Goal: Book appointment/travel/reservation

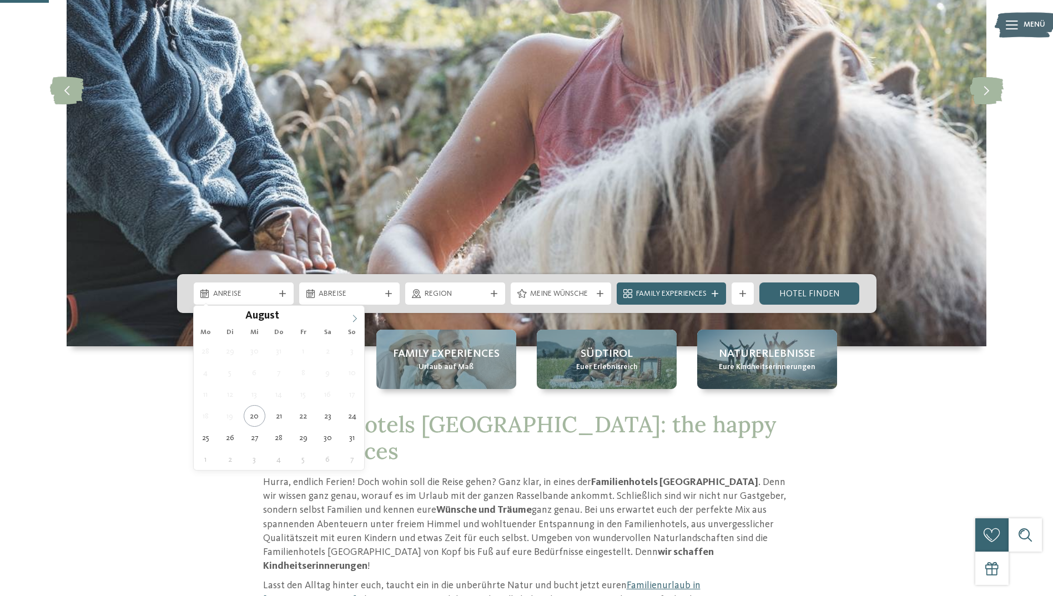
click at [353, 320] on icon at bounding box center [355, 319] width 8 height 8
click at [348, 319] on span at bounding box center [354, 315] width 19 height 19
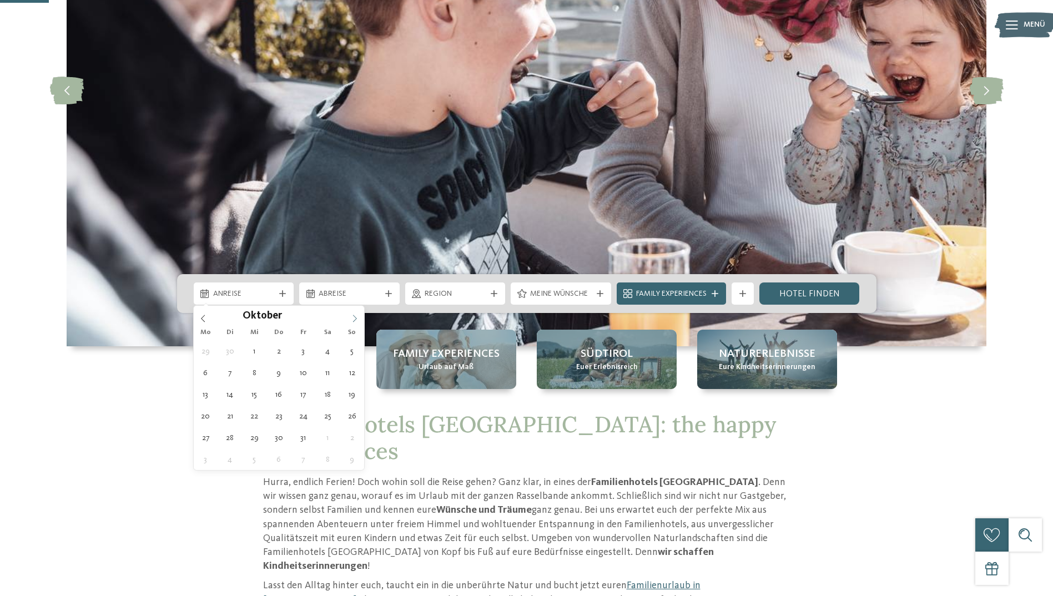
click at [356, 317] on icon at bounding box center [355, 319] width 8 height 8
type input "****"
click at [356, 317] on icon at bounding box center [355, 319] width 8 height 8
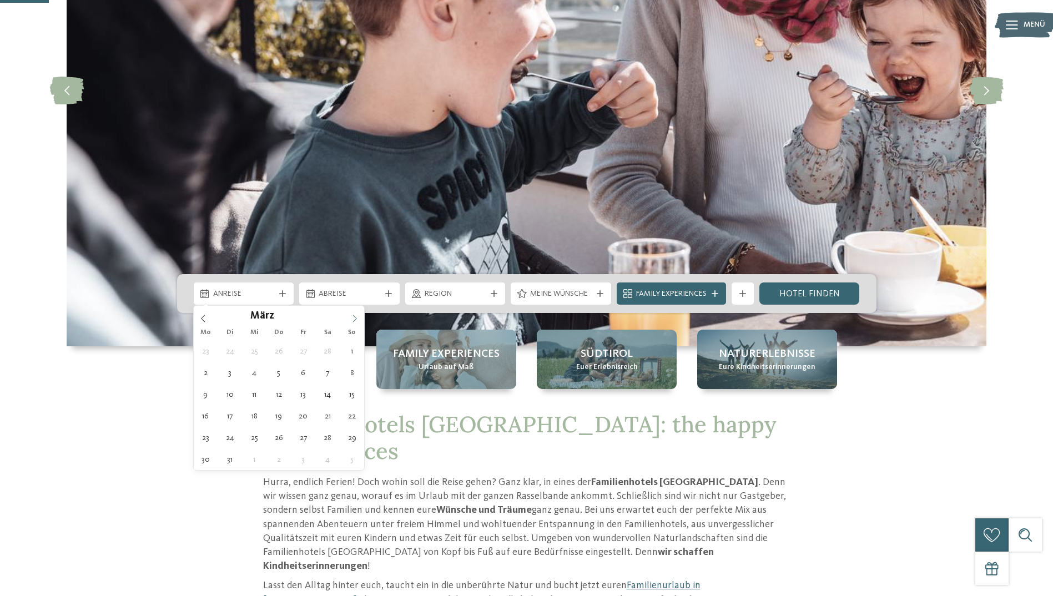
click at [356, 317] on icon at bounding box center [355, 319] width 8 height 8
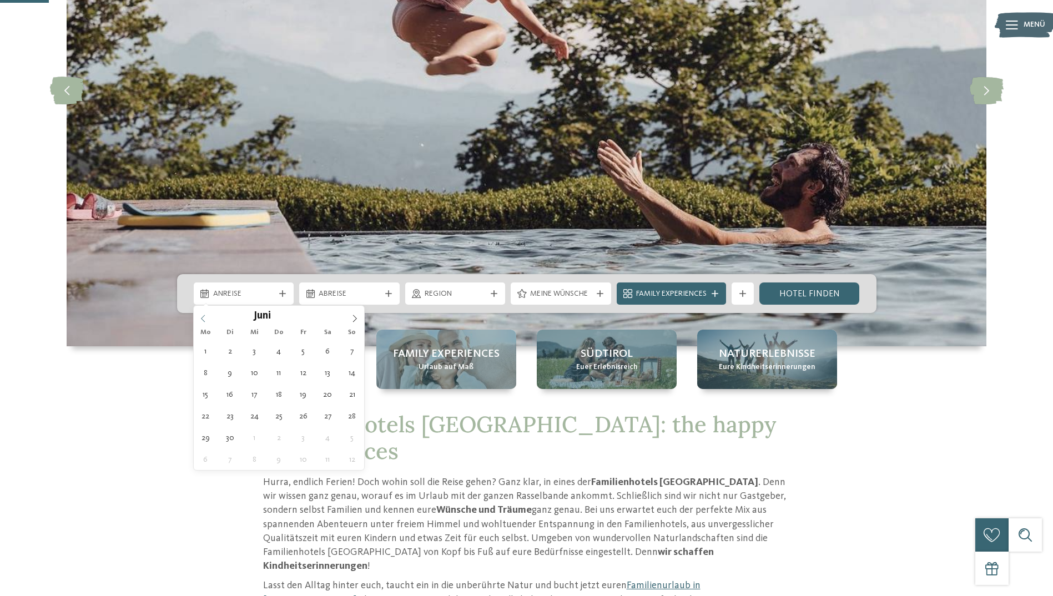
click at [205, 318] on icon at bounding box center [203, 319] width 8 height 8
type div "[DATE]"
type input "****"
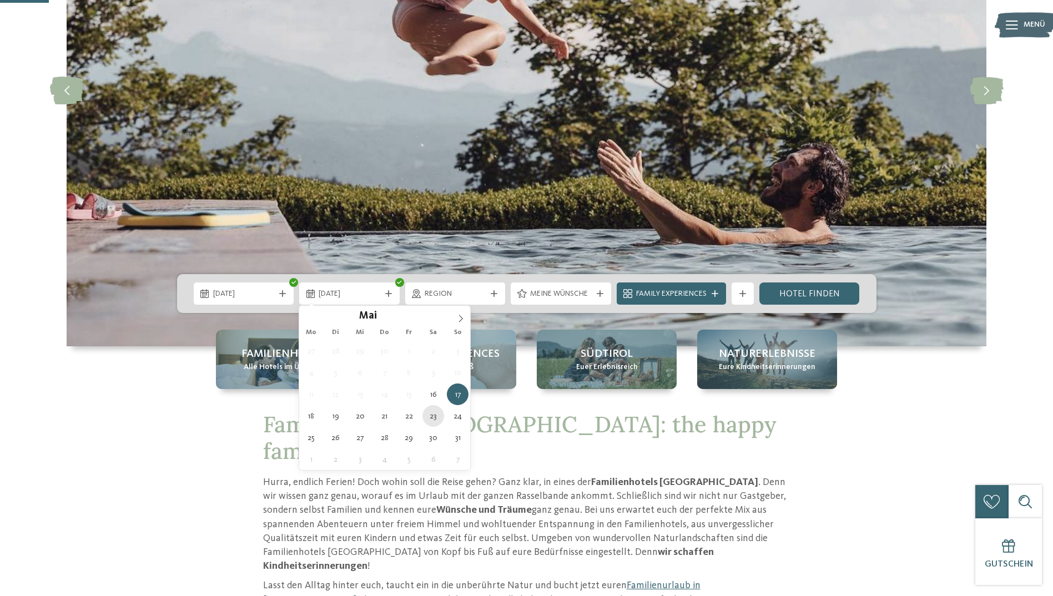
type div "[DATE]"
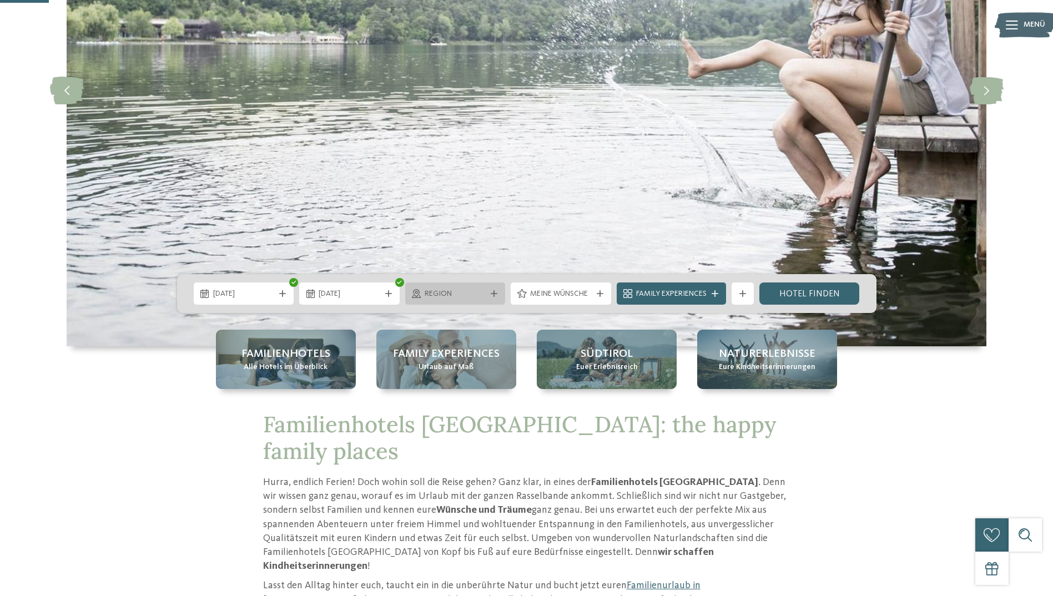
click at [472, 296] on span "Region" at bounding box center [456, 294] width 62 height 11
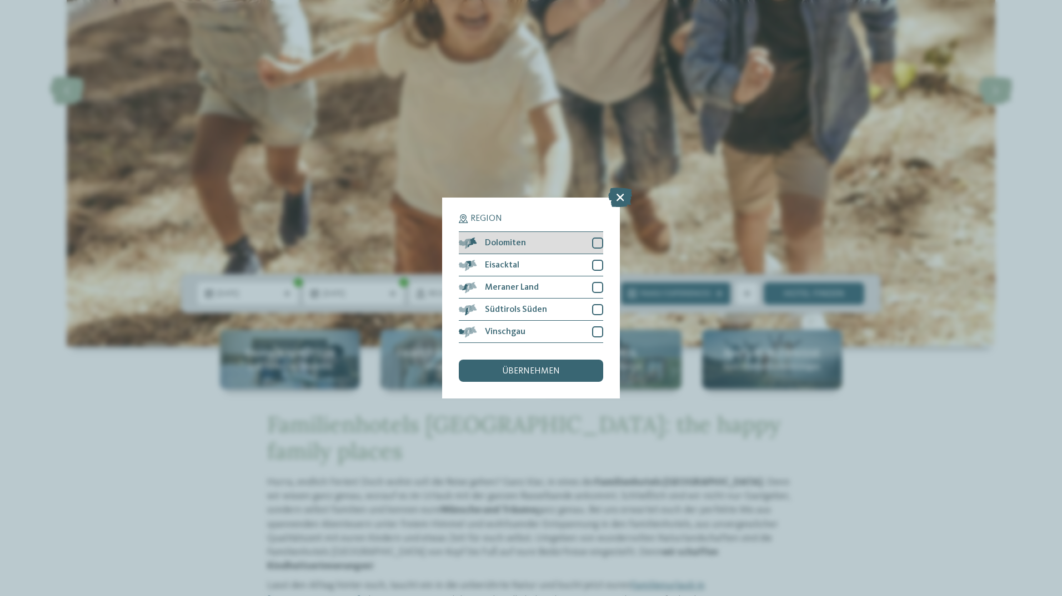
click at [597, 242] on div at bounding box center [597, 243] width 11 height 11
click at [593, 261] on div at bounding box center [597, 265] width 11 height 11
click at [595, 286] on div at bounding box center [597, 287] width 11 height 11
click at [591, 309] on div "Südtirols Süden" at bounding box center [531, 310] width 144 height 22
click at [594, 333] on div at bounding box center [597, 331] width 11 height 11
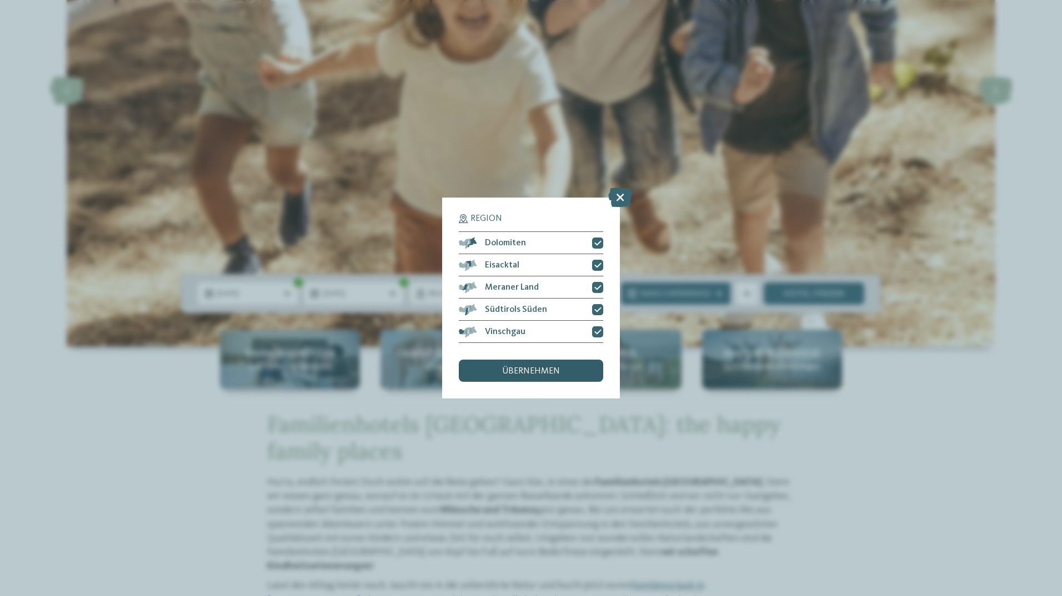
click at [583, 368] on div "übernehmen" at bounding box center [531, 371] width 144 height 22
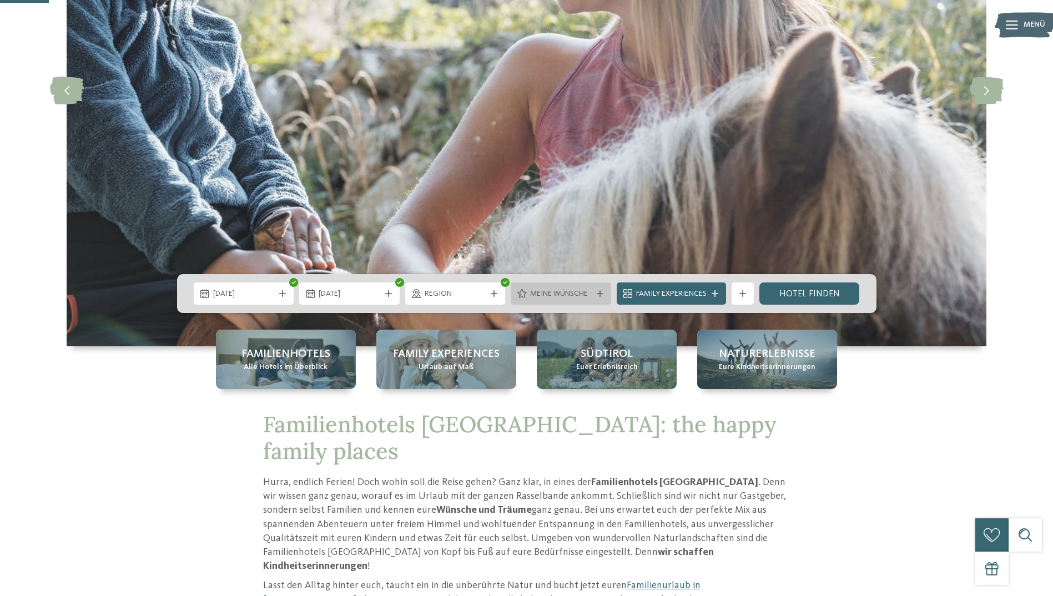
click at [582, 295] on span "Meine Wünsche" at bounding box center [561, 294] width 62 height 11
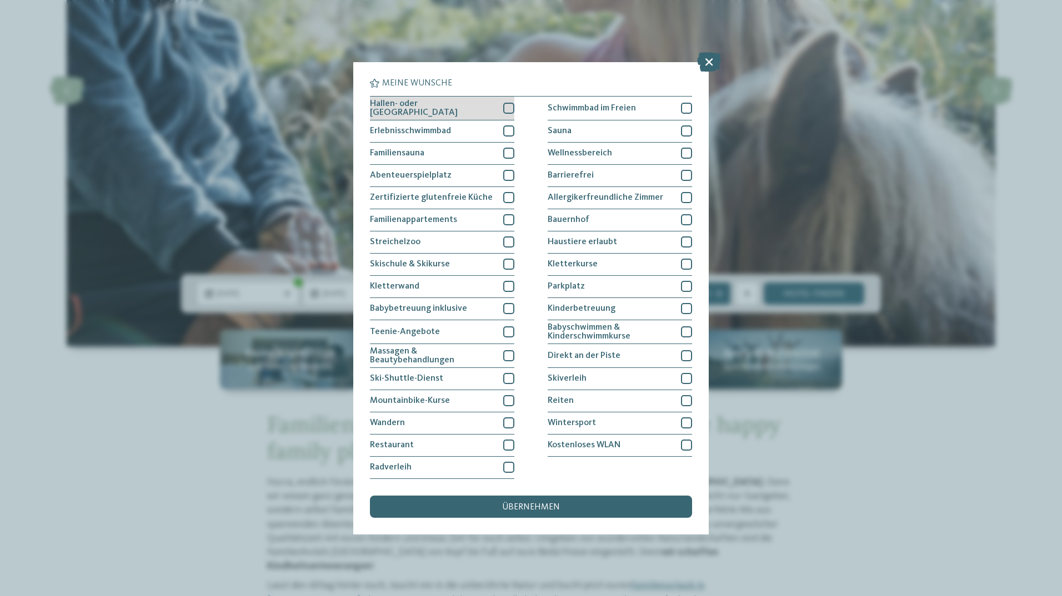
click at [505, 110] on div at bounding box center [508, 108] width 11 height 11
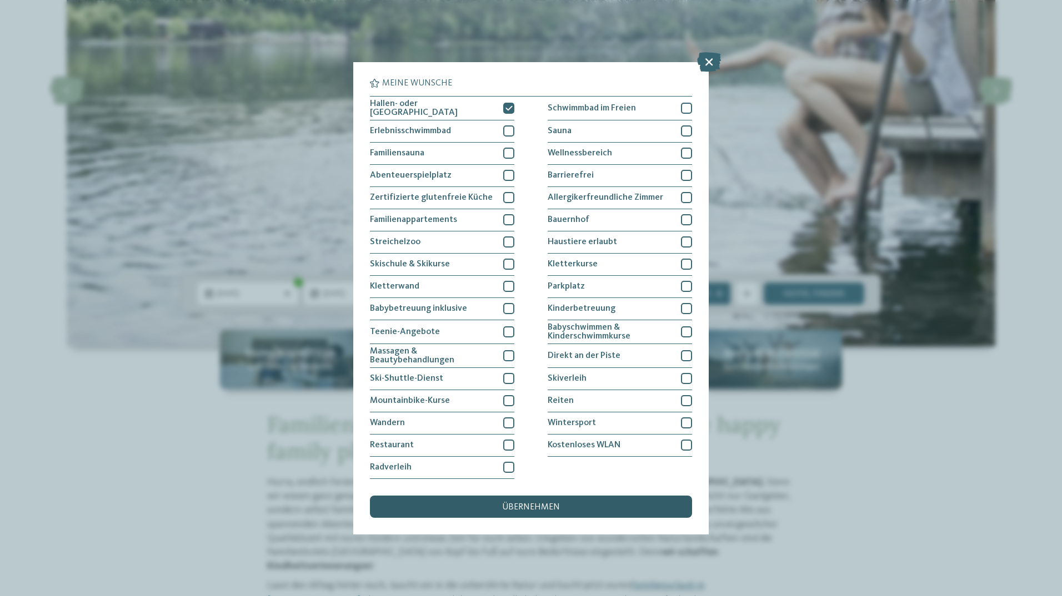
click at [551, 504] on span "übernehmen" at bounding box center [531, 507] width 58 height 9
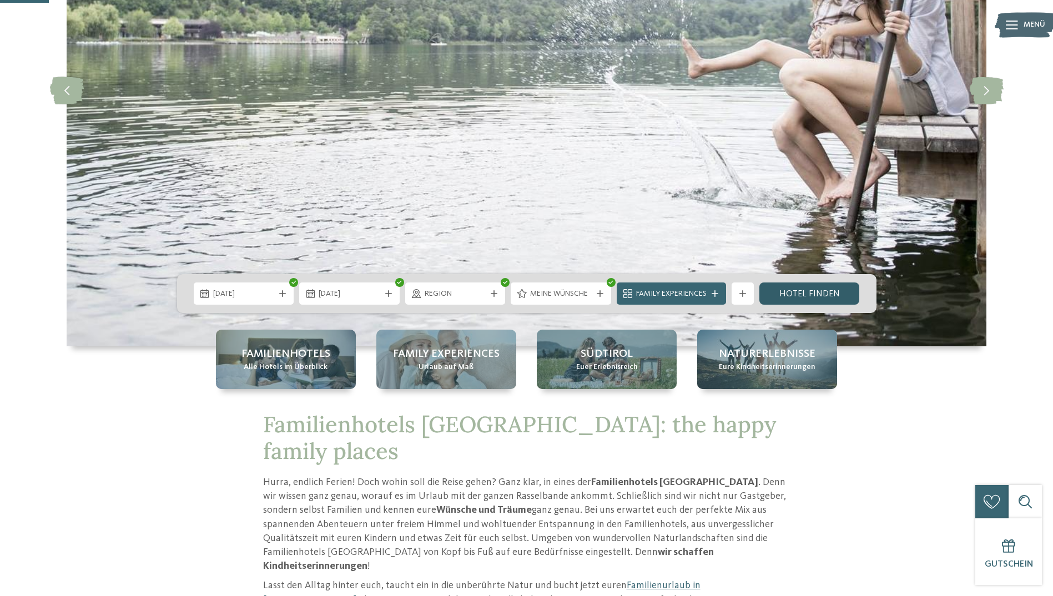
click at [818, 298] on link "Hotel finden" at bounding box center [809, 294] width 100 height 22
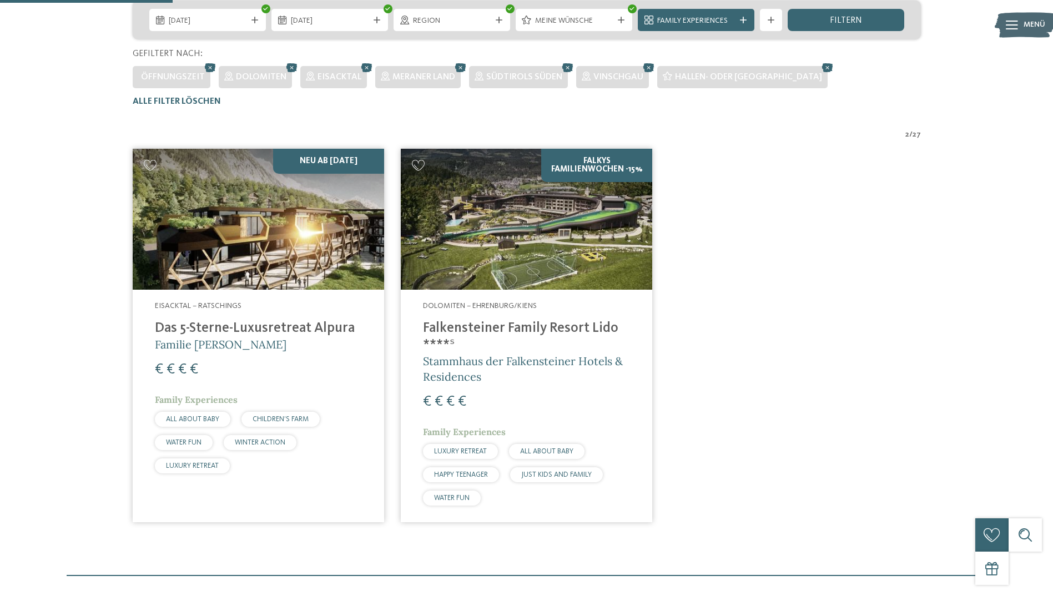
scroll to position [142, 0]
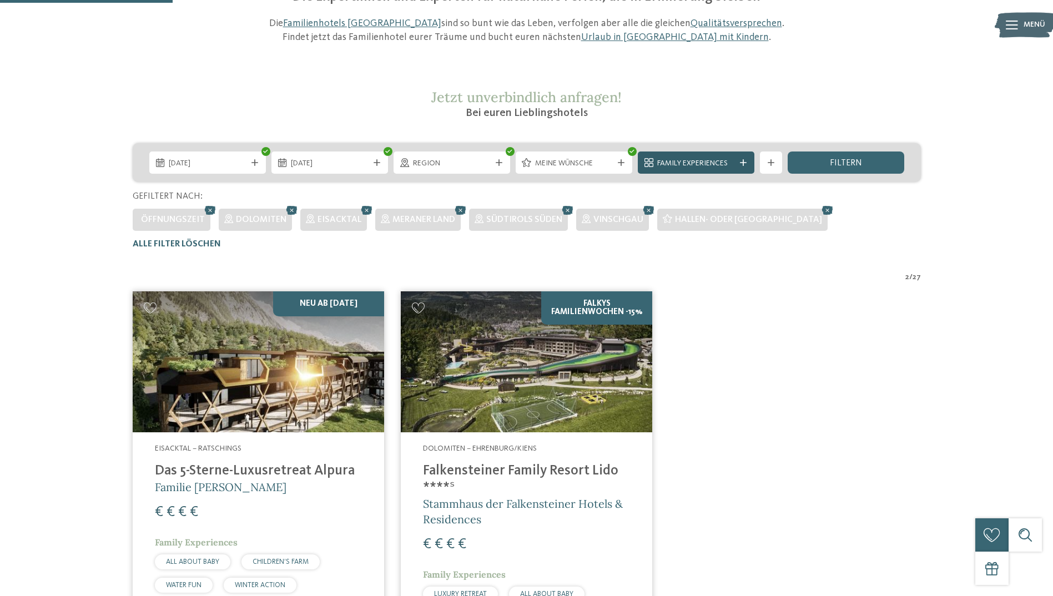
click at [719, 164] on span "Family Experiences" at bounding box center [696, 163] width 78 height 11
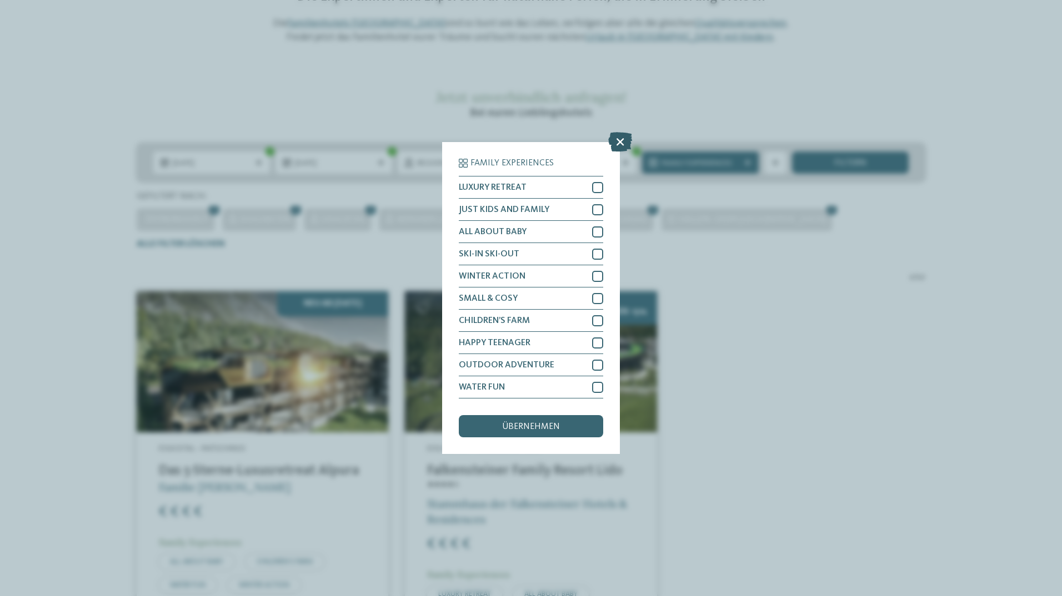
click at [618, 145] on icon at bounding box center [620, 141] width 24 height 19
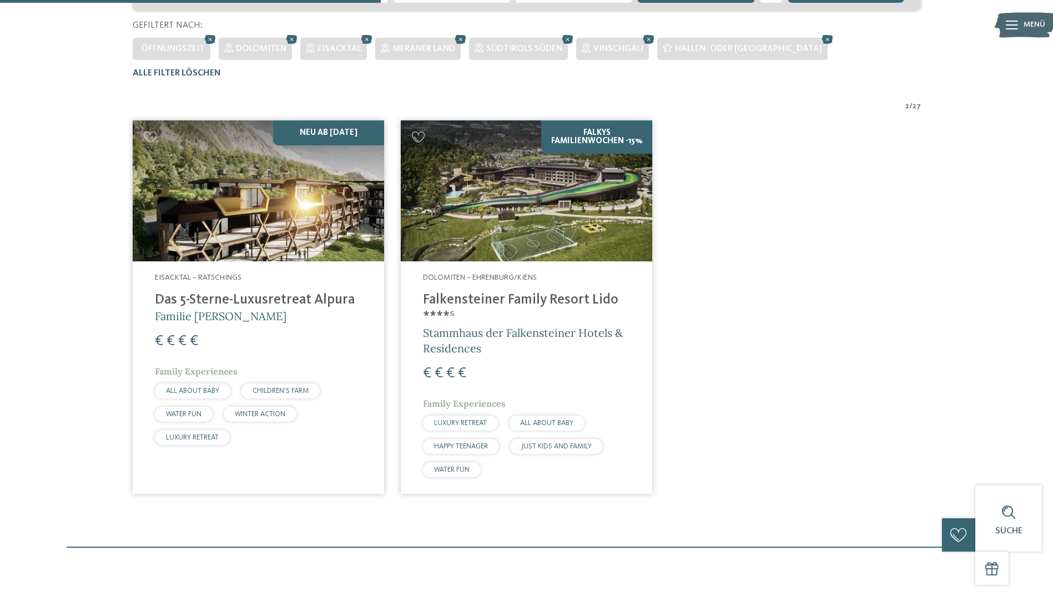
scroll to position [253, 0]
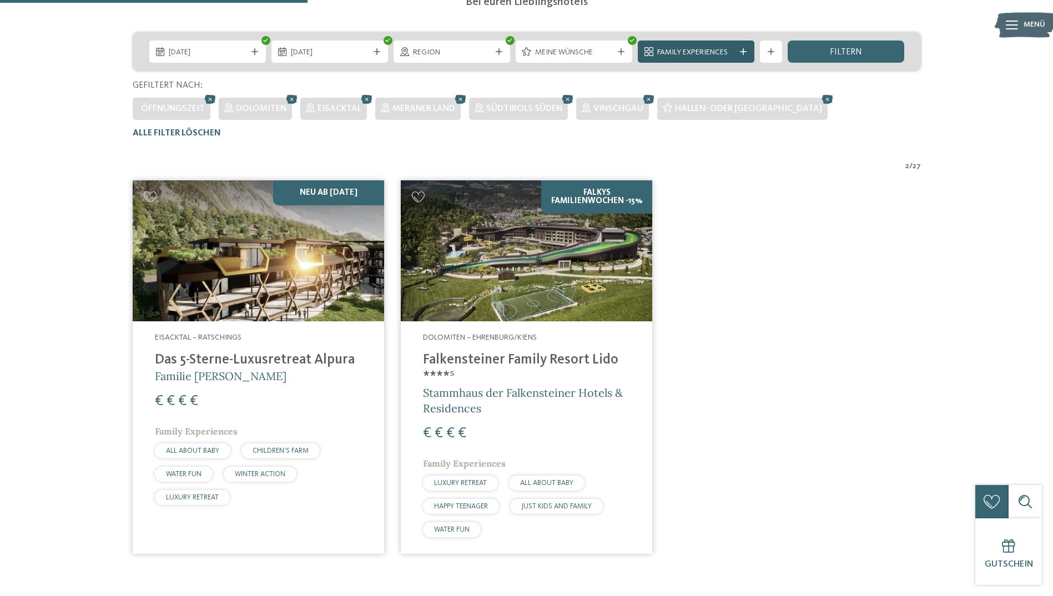
click at [712, 48] on span "Family Experiences" at bounding box center [696, 52] width 78 height 11
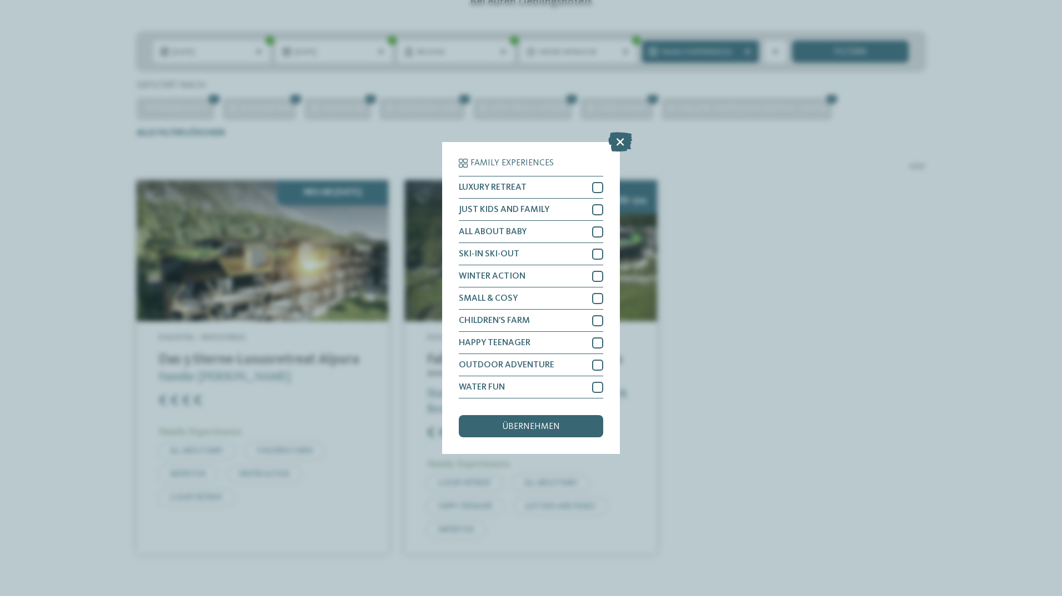
click at [811, 256] on div "Family Experiences LUXURY RETREAT JUST KIDS AND FAMILY" at bounding box center [531, 298] width 1062 height 596
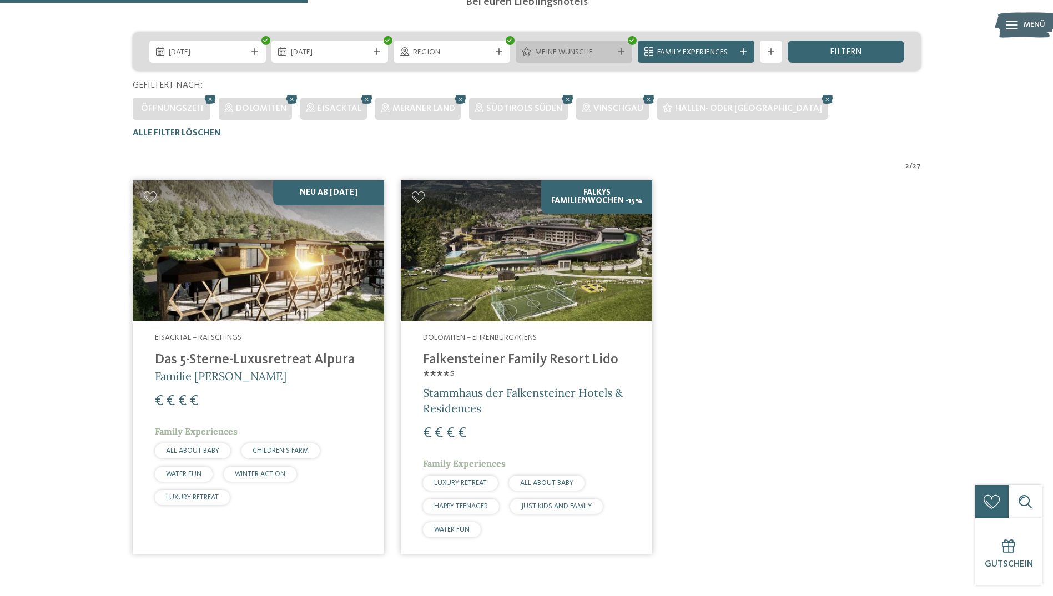
click at [609, 53] on span "Meine Wünsche" at bounding box center [574, 52] width 78 height 11
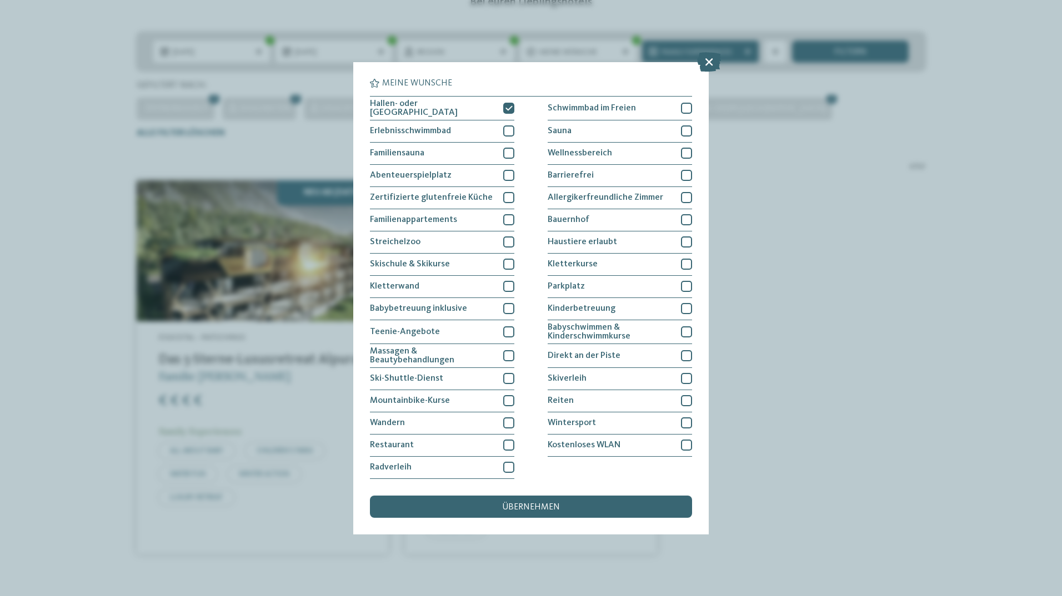
drag, startPoint x: 507, startPoint y: 107, endPoint x: 516, endPoint y: 254, distance: 147.4
click at [508, 107] on icon at bounding box center [508, 108] width 7 height 7
click at [566, 507] on div "übernehmen" at bounding box center [531, 507] width 322 height 22
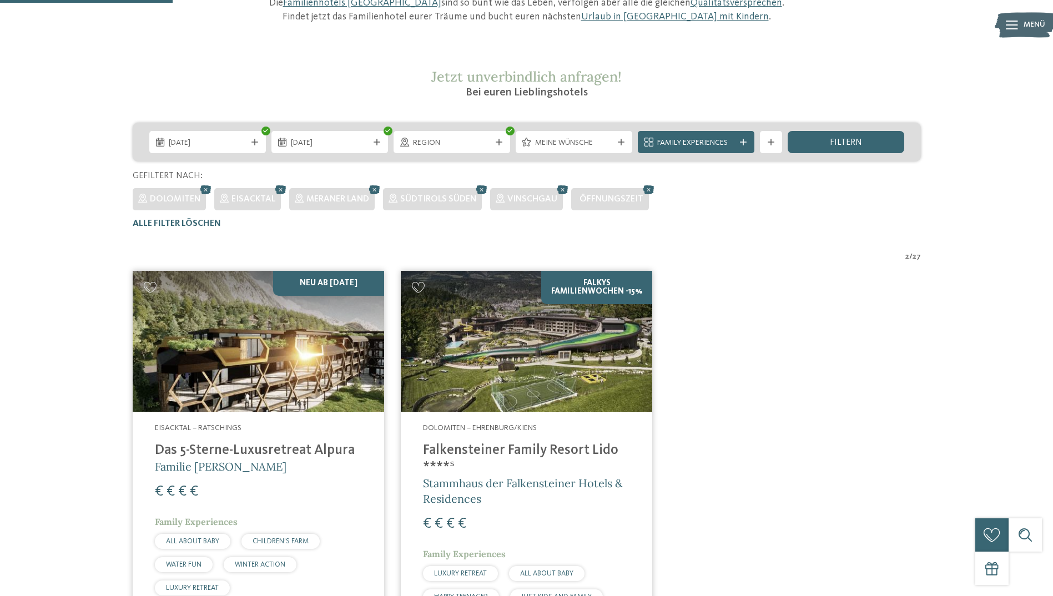
scroll to position [142, 0]
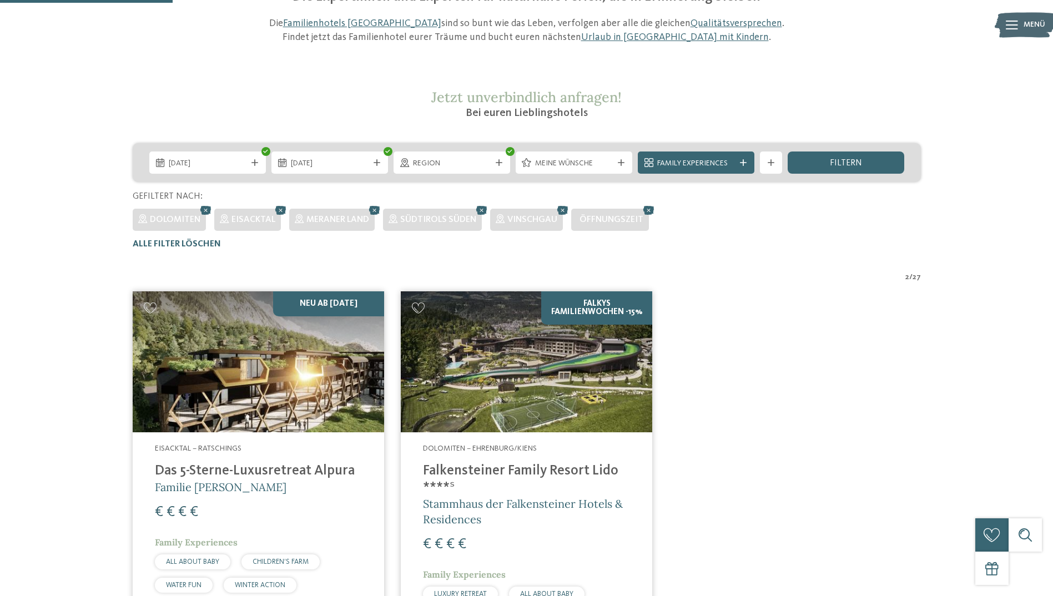
click at [550, 403] on img at bounding box center [526, 362] width 251 height 142
